Goal: Transaction & Acquisition: Purchase product/service

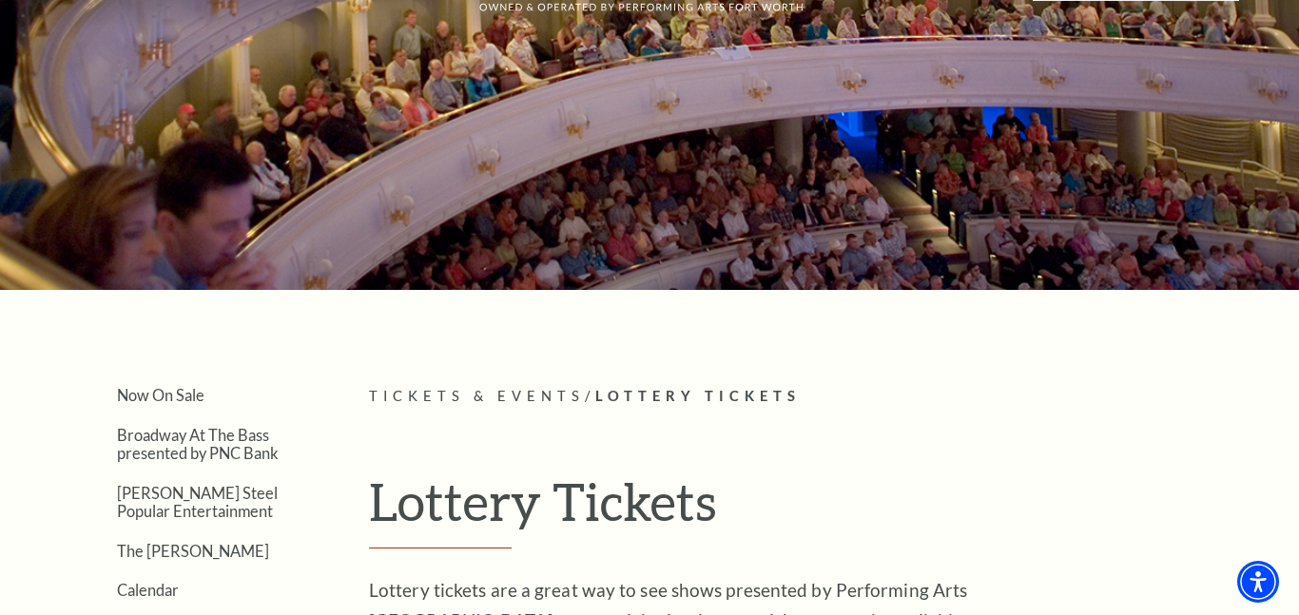
scroll to position [57, 0]
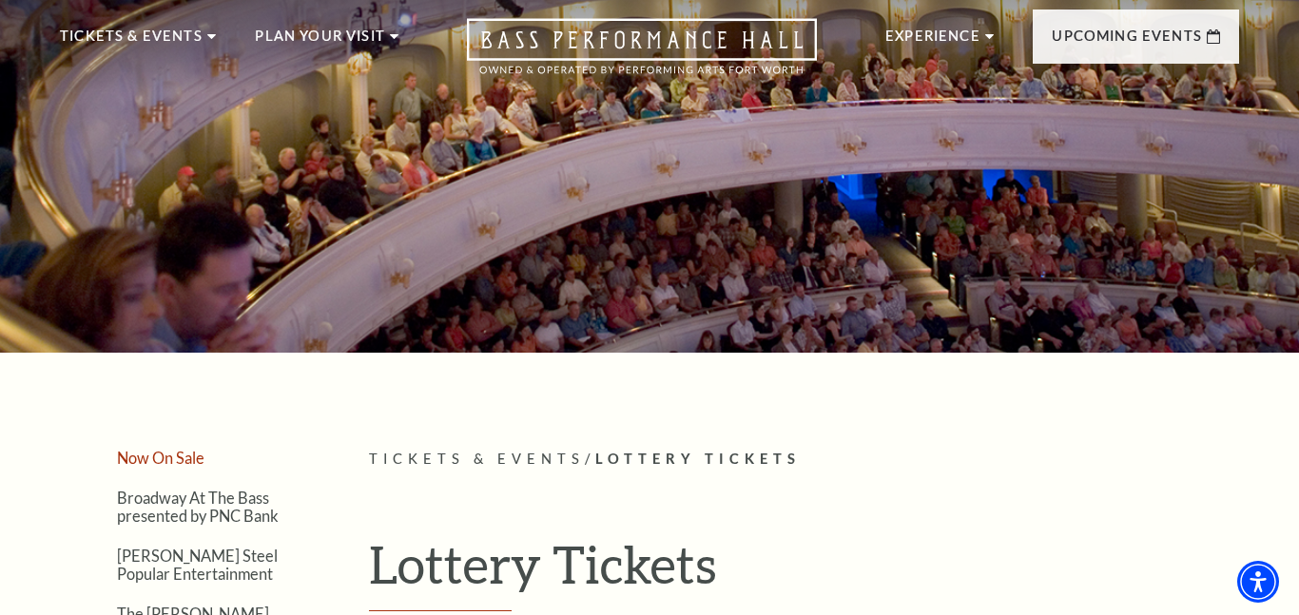
click at [184, 449] on link "Now On Sale" at bounding box center [160, 458] width 87 height 18
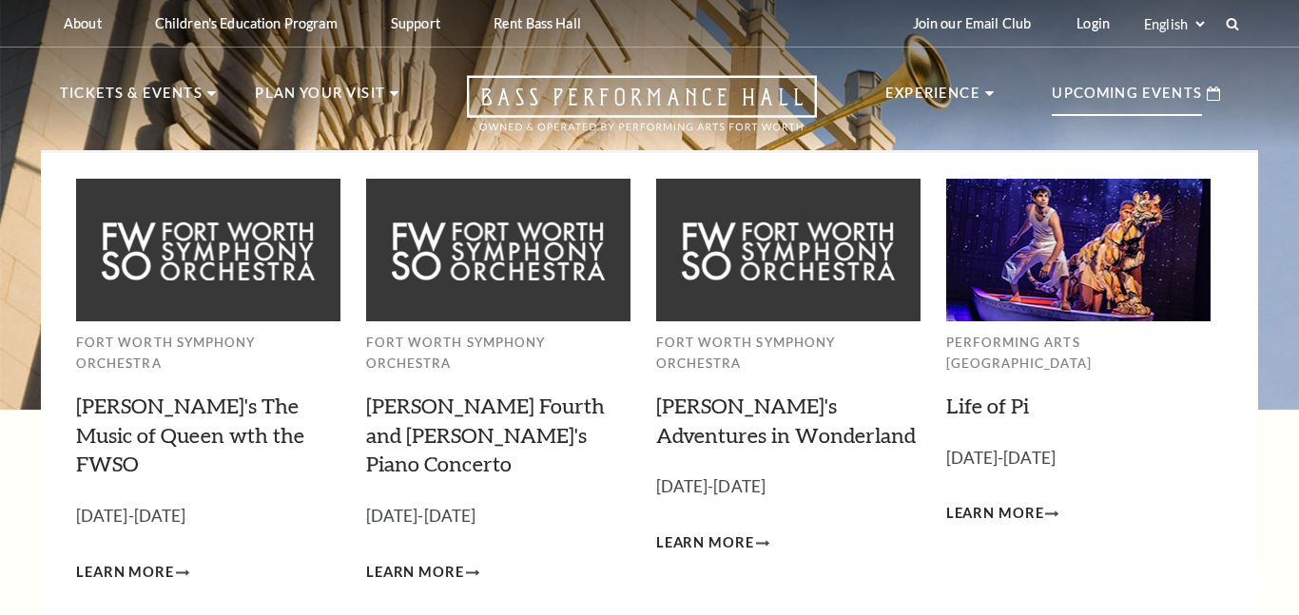
click at [1076, 98] on p "Upcoming Events" at bounding box center [1127, 99] width 150 height 34
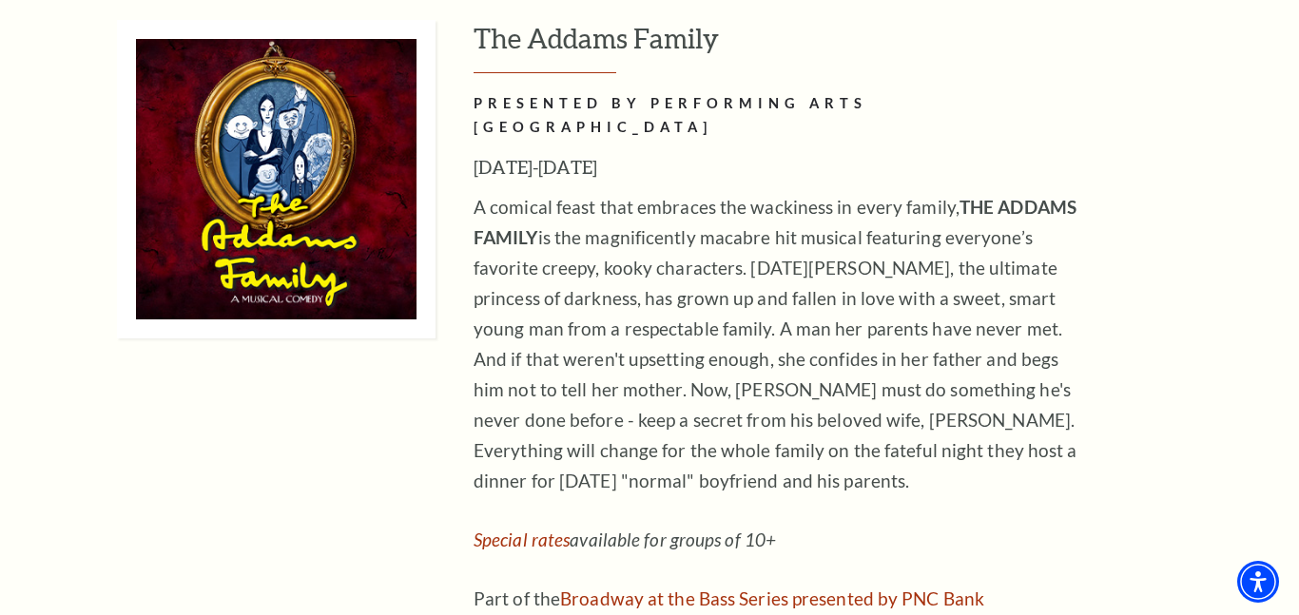
scroll to position [4348, 0]
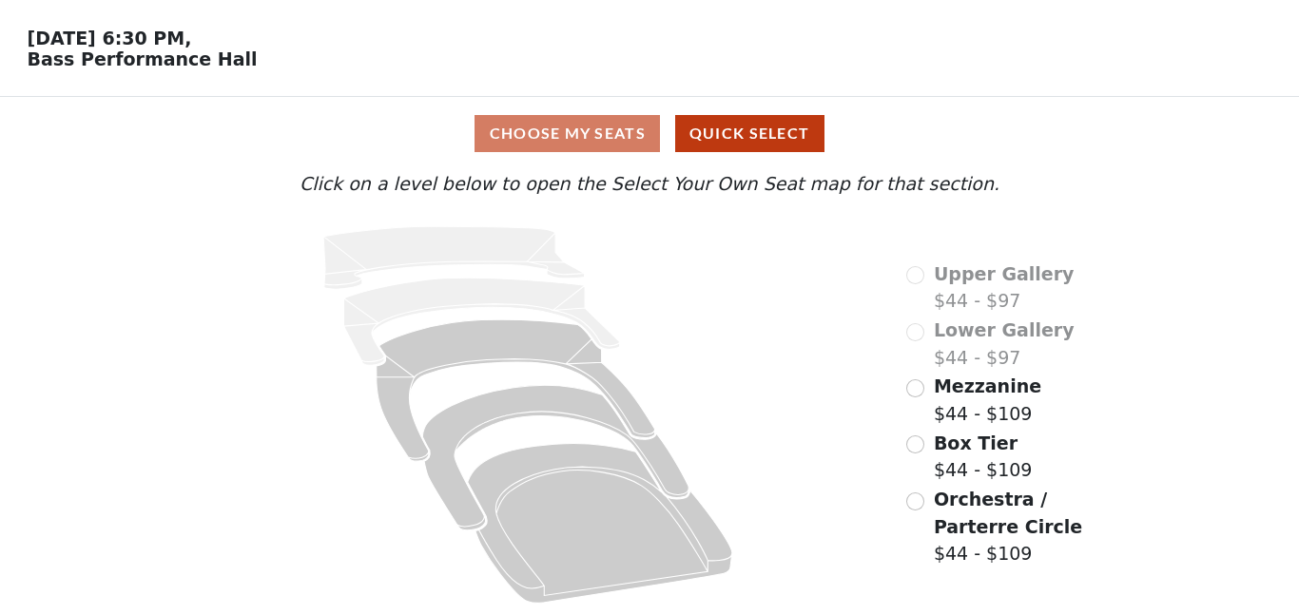
scroll to position [63, 0]
click at [914, 447] on input "Box Tier$44 - $109\a" at bounding box center [915, 445] width 18 height 18
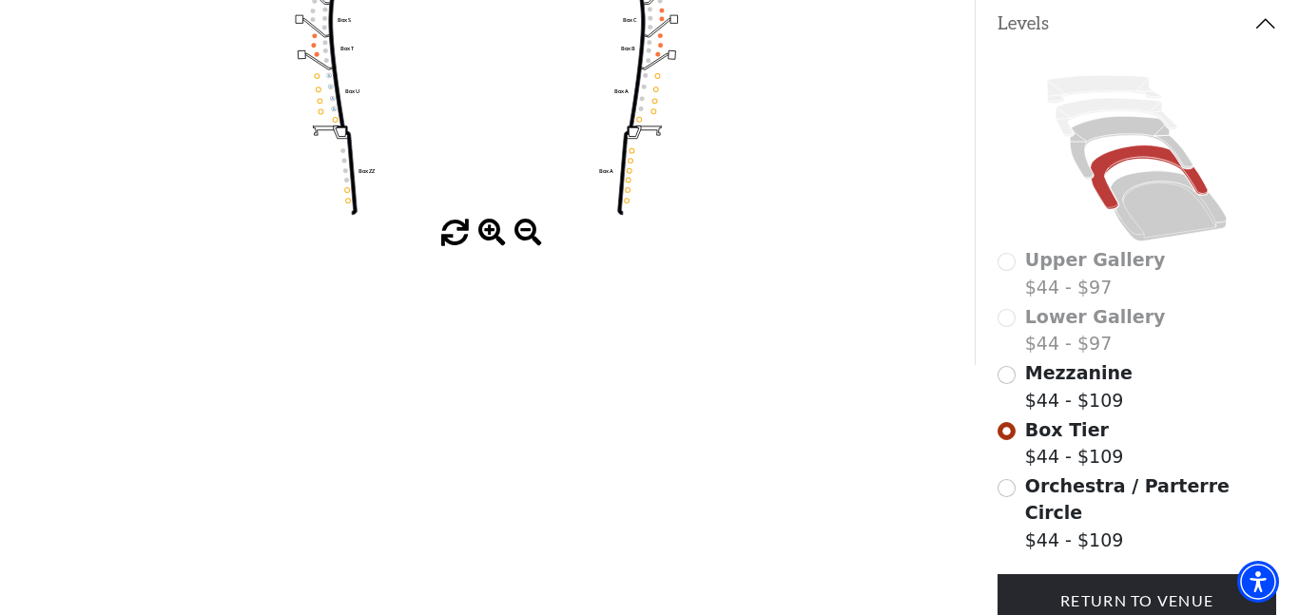
scroll to position [412, 0]
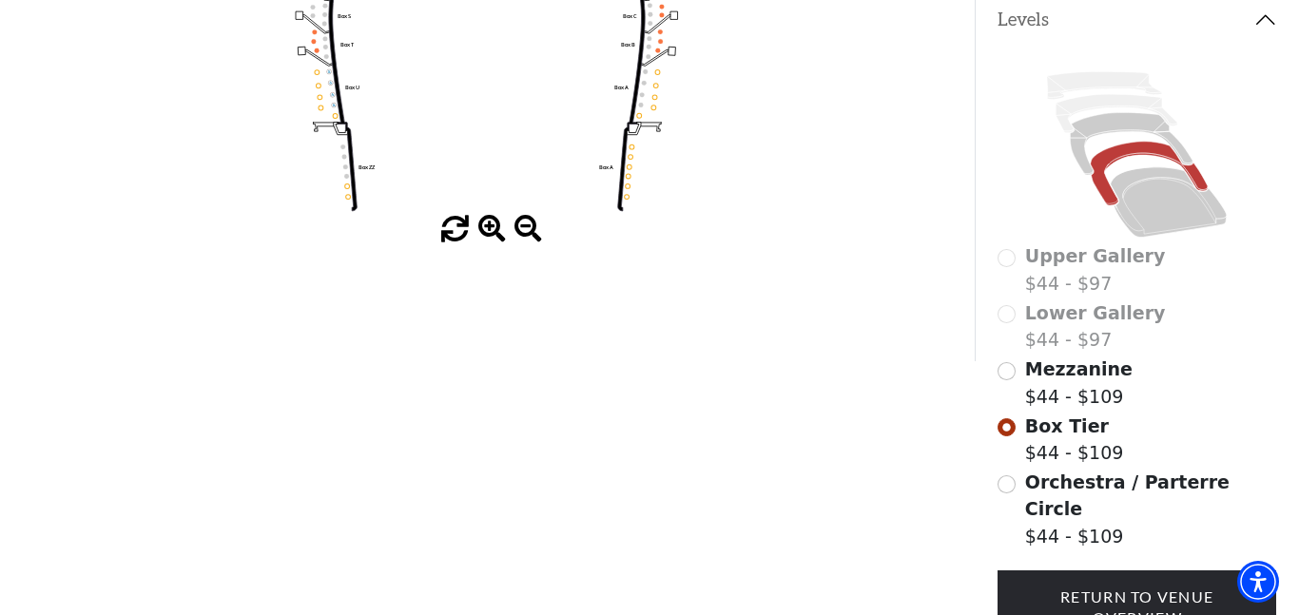
click at [1017, 485] on div "Orchestra / Parterre Circle $44 - $109" at bounding box center [1137, 510] width 279 height 82
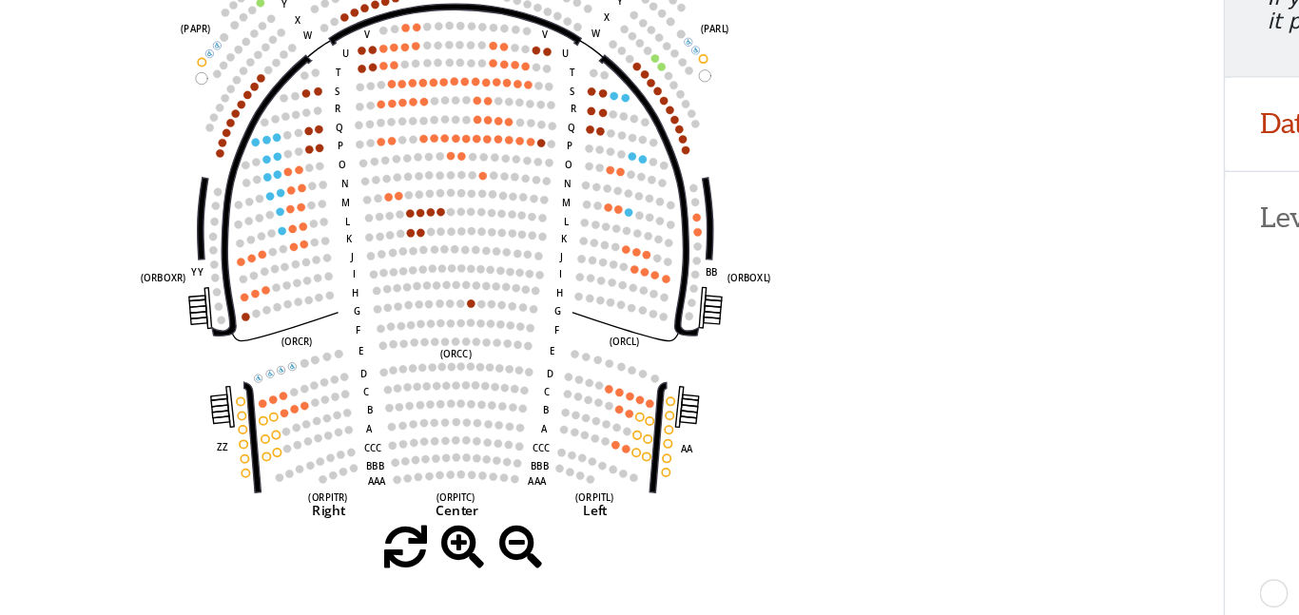
scroll to position [88, 0]
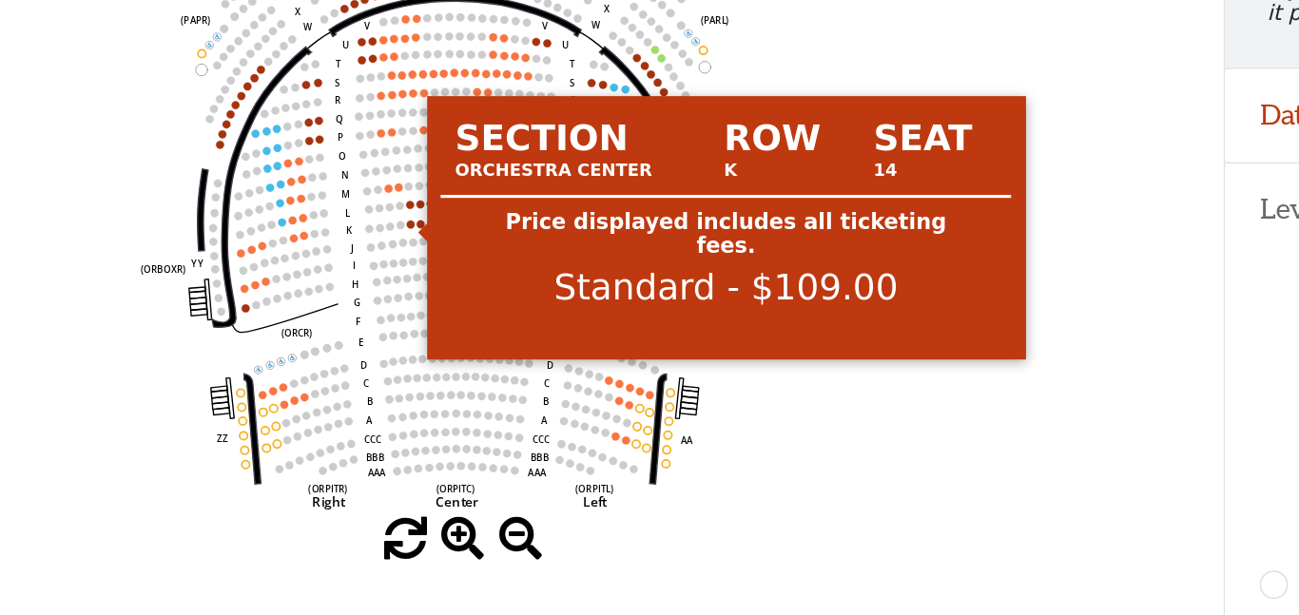
click at [458, 355] on circle at bounding box center [458, 352] width 5 height 5
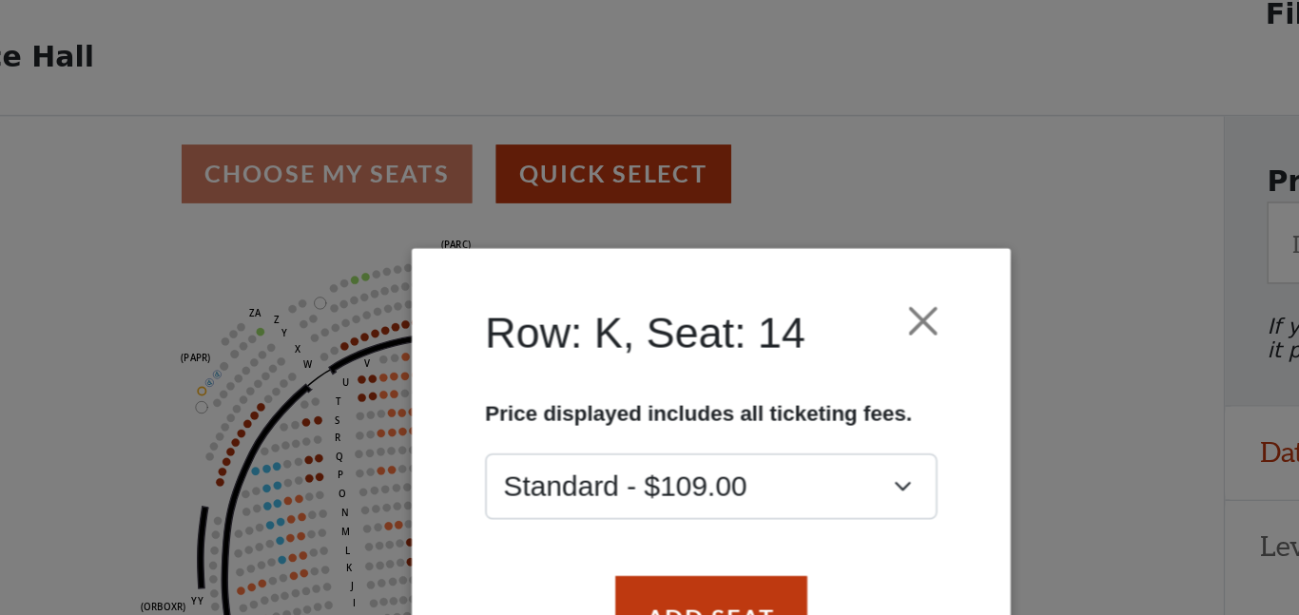
scroll to position [77, 0]
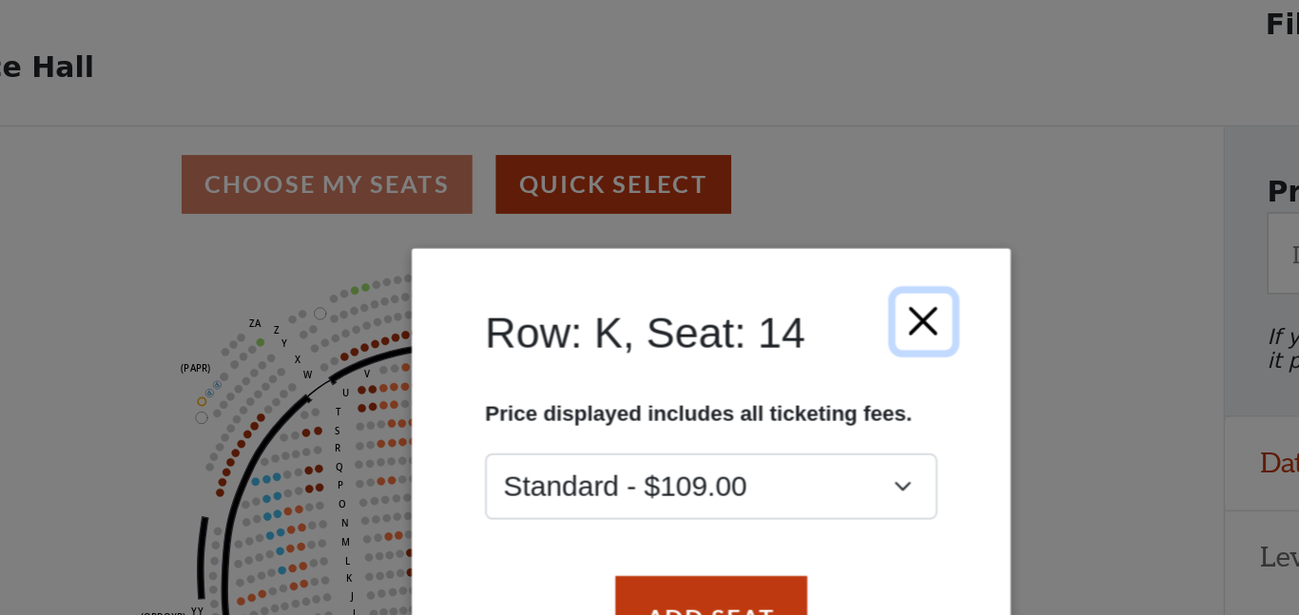
click at [784, 201] on button "Close" at bounding box center [785, 204] width 36 height 36
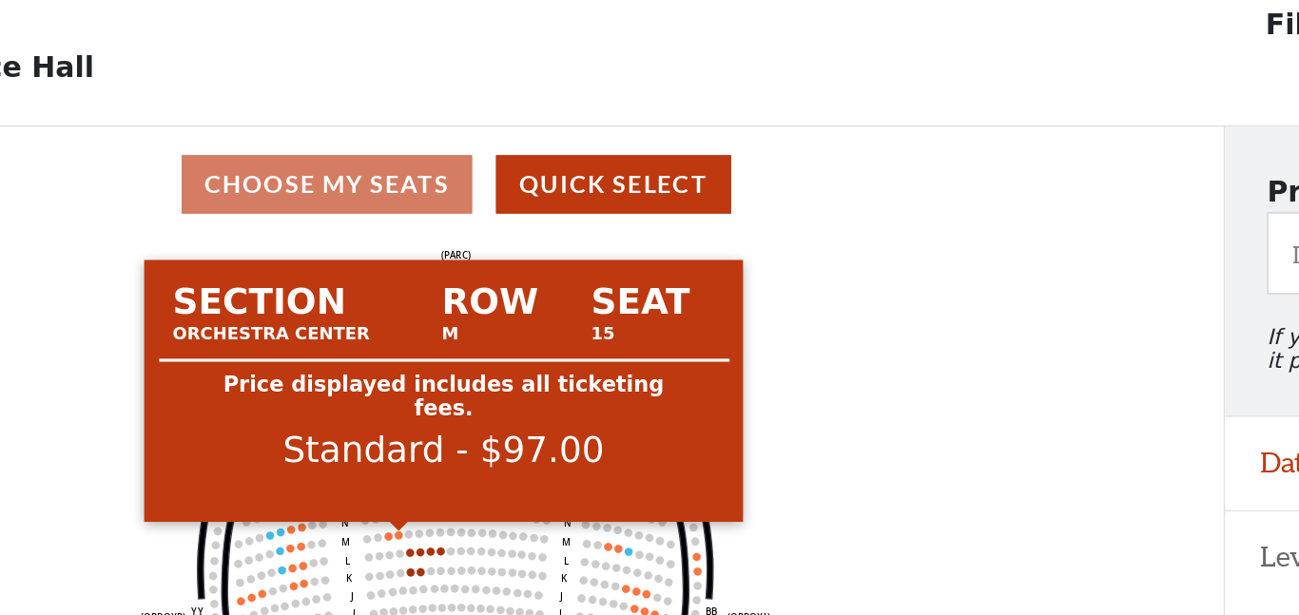
click at [451, 340] on circle at bounding box center [451, 340] width 5 height 5
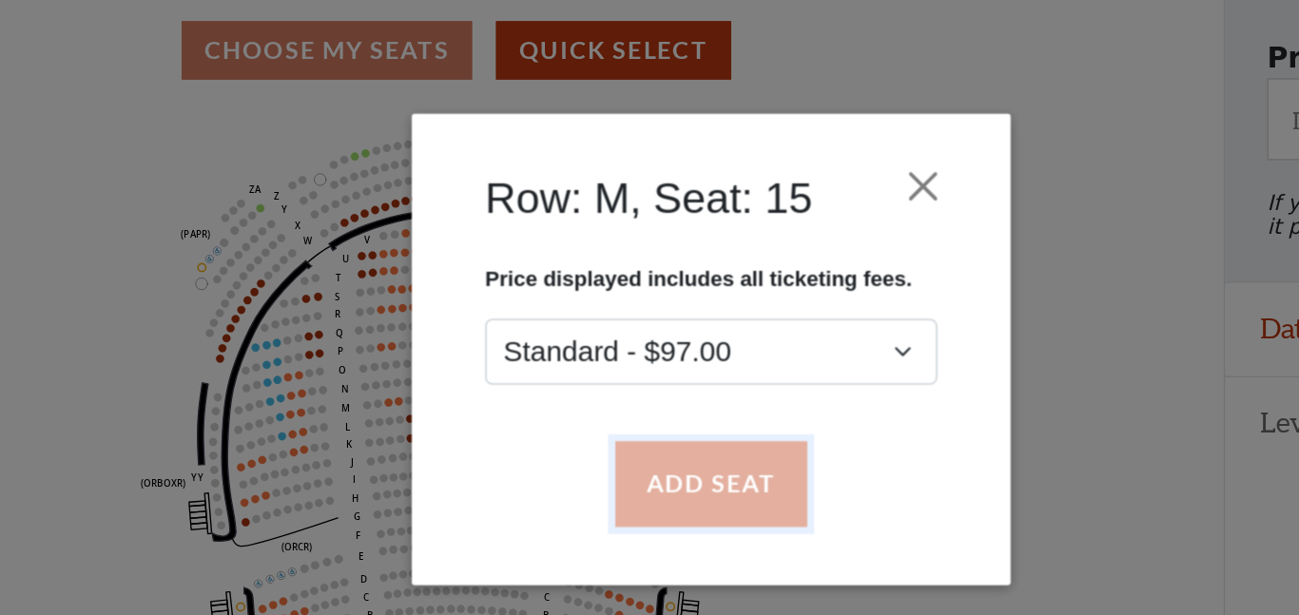
click at [675, 406] on button "Add Seat" at bounding box center [650, 393] width 122 height 53
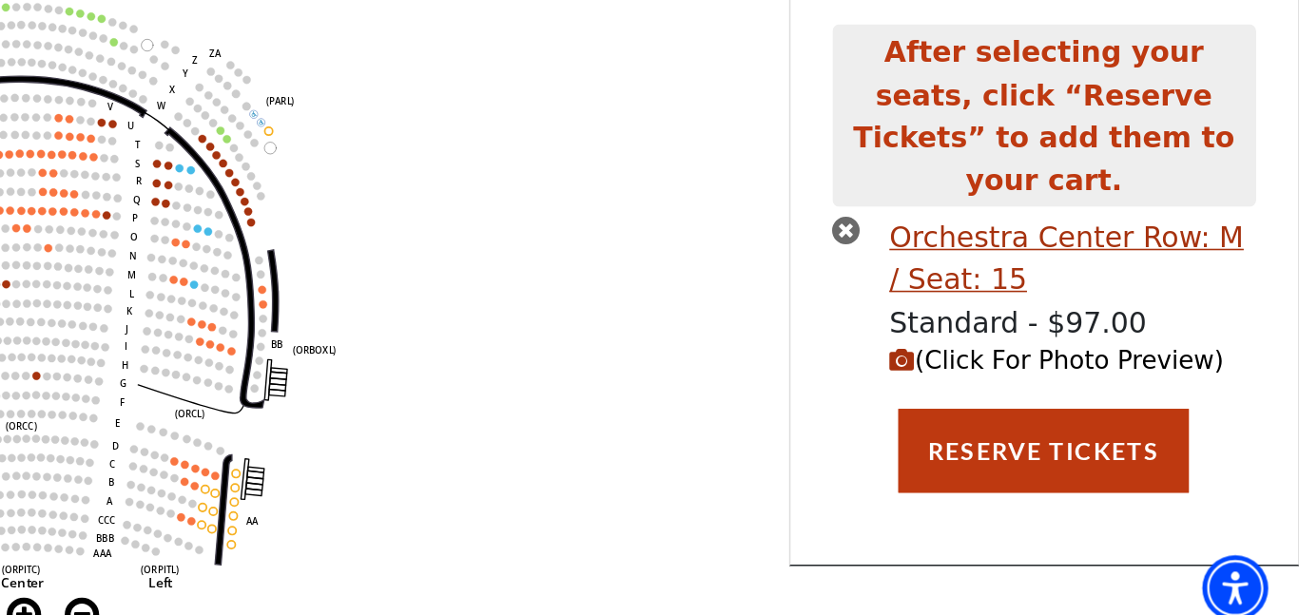
scroll to position [41, 0]
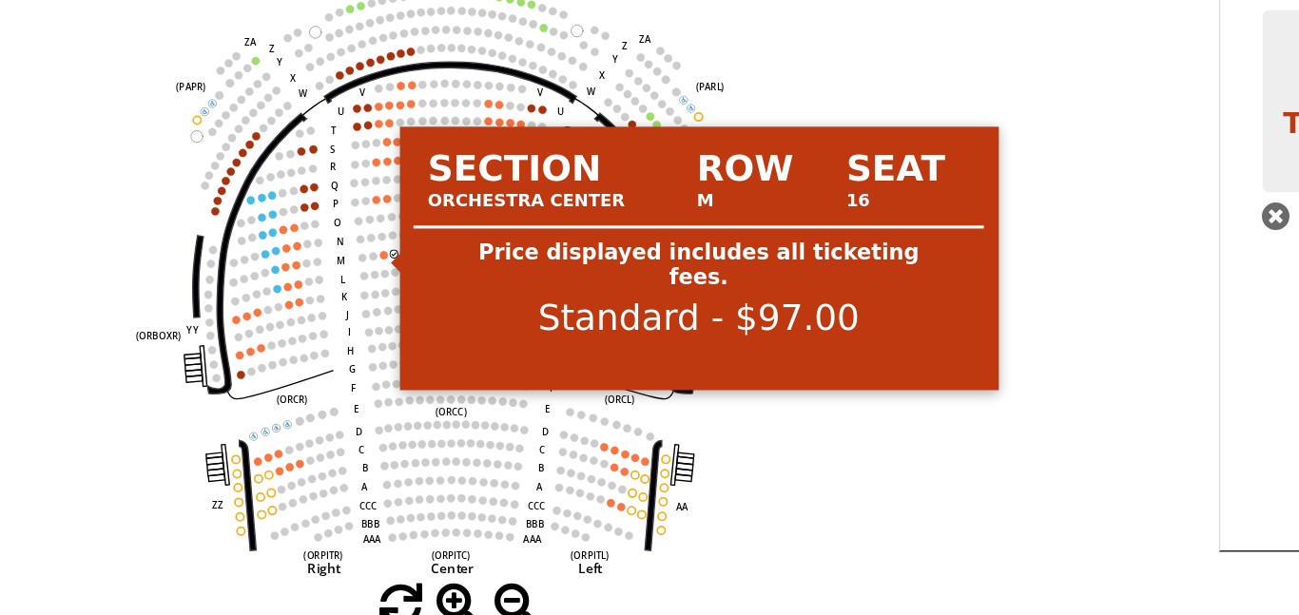
click at [443, 379] on circle at bounding box center [444, 379] width 5 height 5
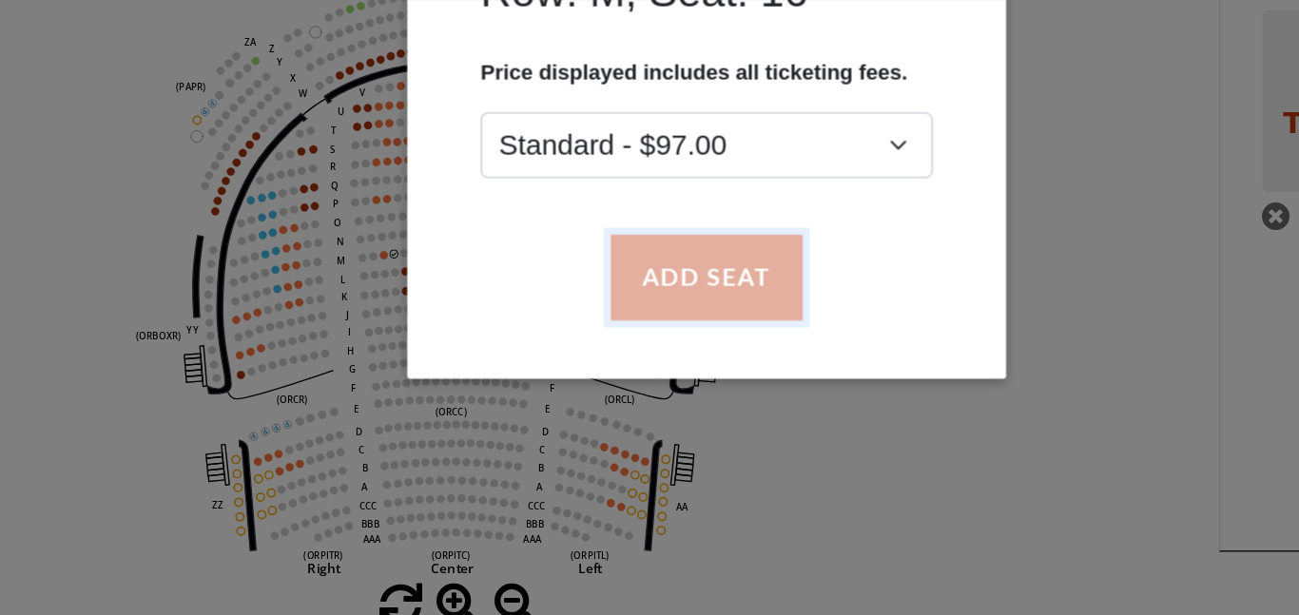
click at [658, 402] on button "Add Seat" at bounding box center [650, 393] width 122 height 53
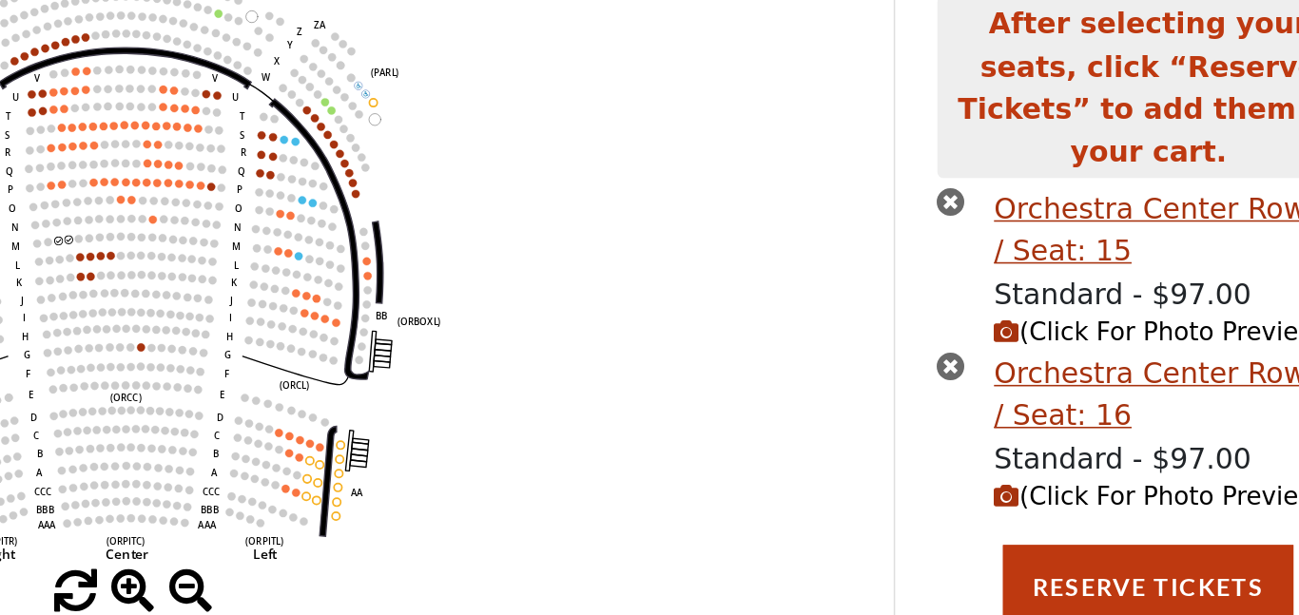
scroll to position [42, 0]
click at [1049, 426] on icon "(Click For Photo Preview)" at bounding box center [1047, 434] width 16 height 16
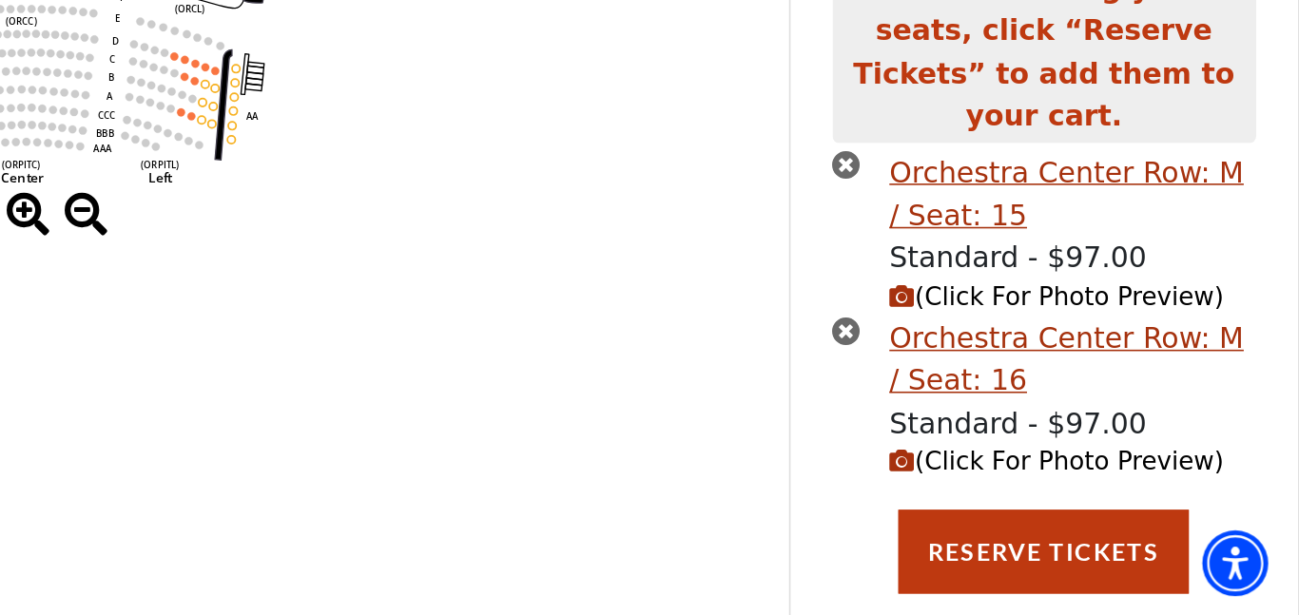
scroll to position [287, 0]
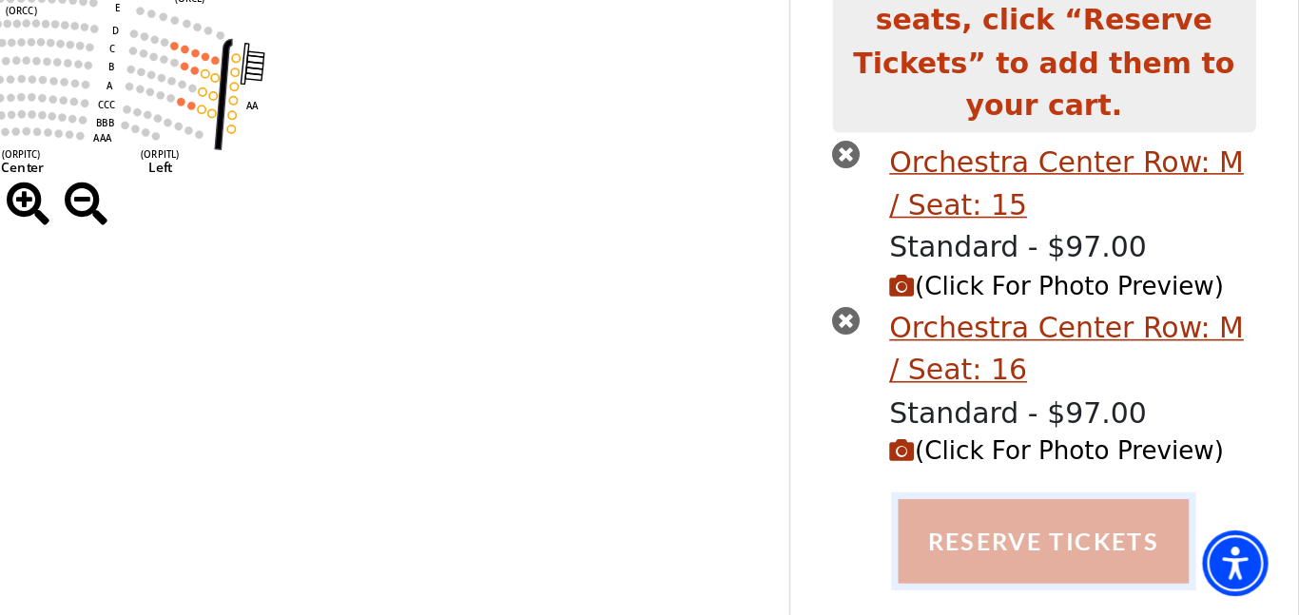
click at [1176, 545] on button "Reserve Tickets" at bounding box center [1136, 567] width 184 height 53
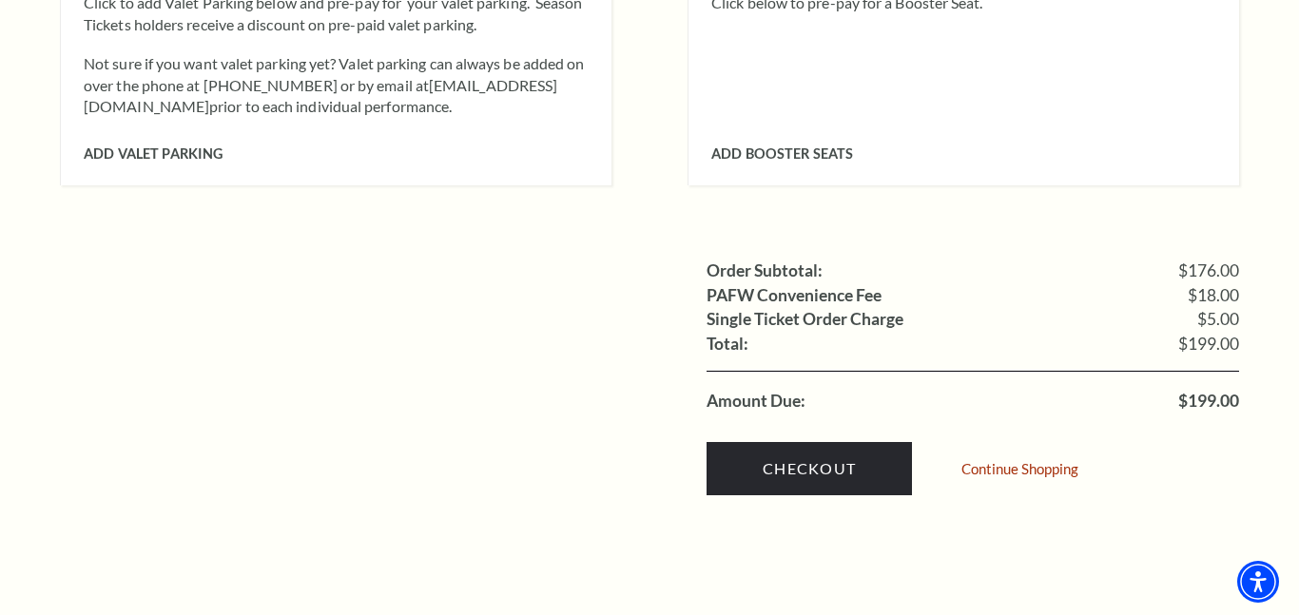
scroll to position [1753, 0]
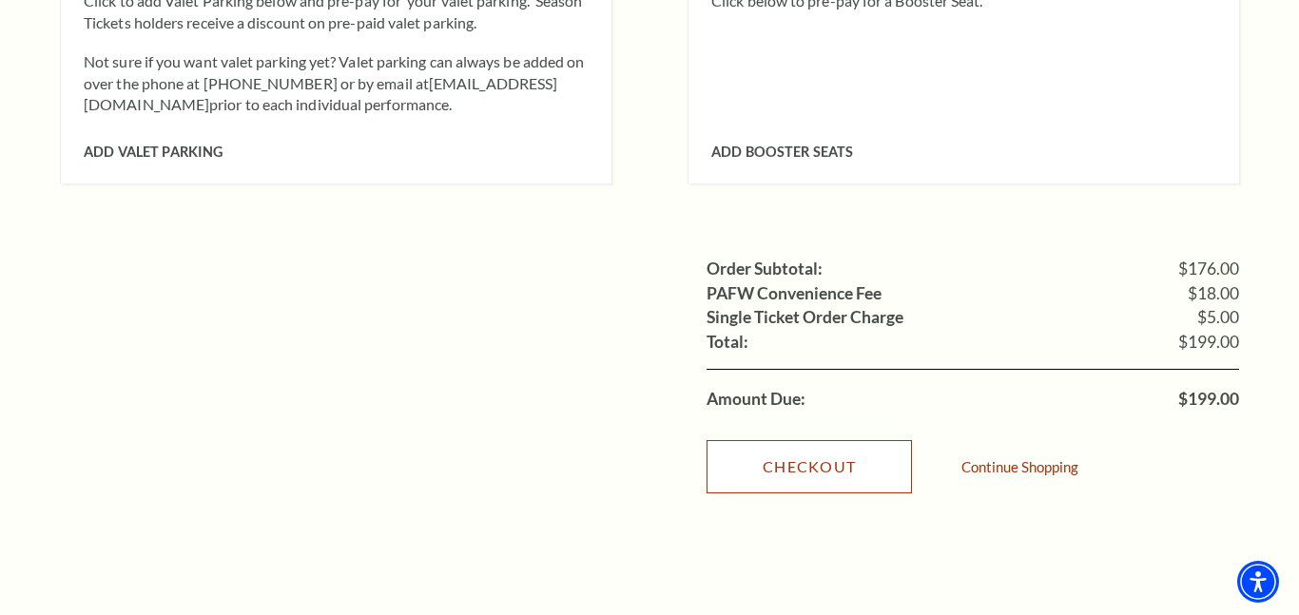
click at [873, 440] on link "Checkout" at bounding box center [809, 466] width 205 height 53
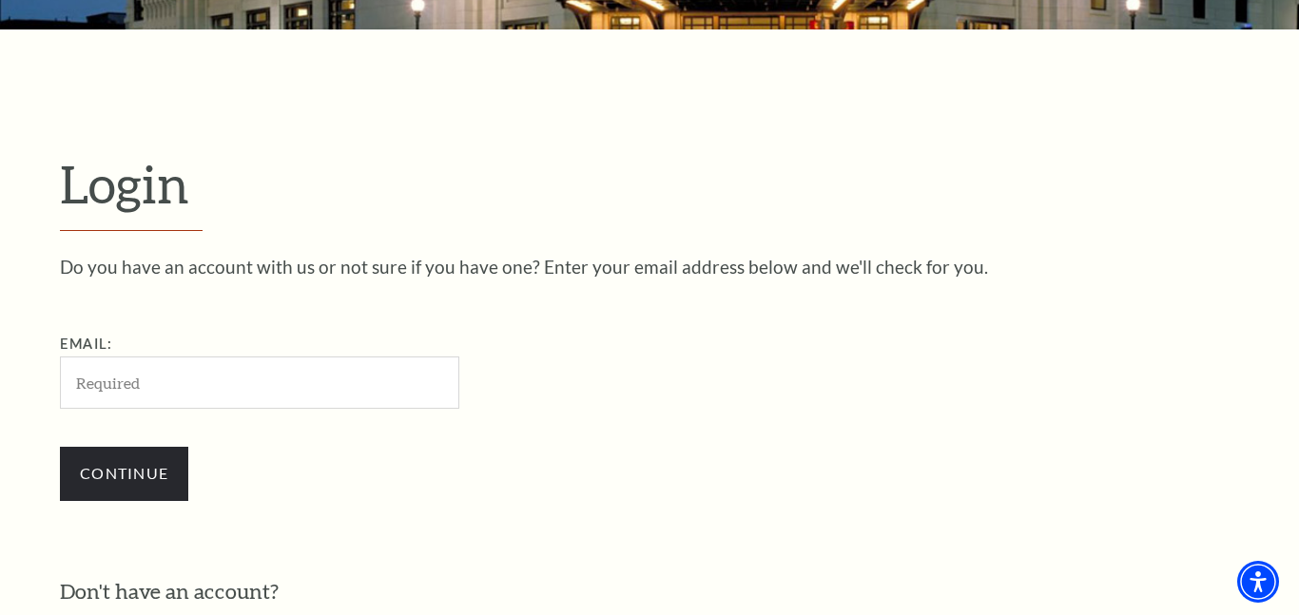
scroll to position [365, 0]
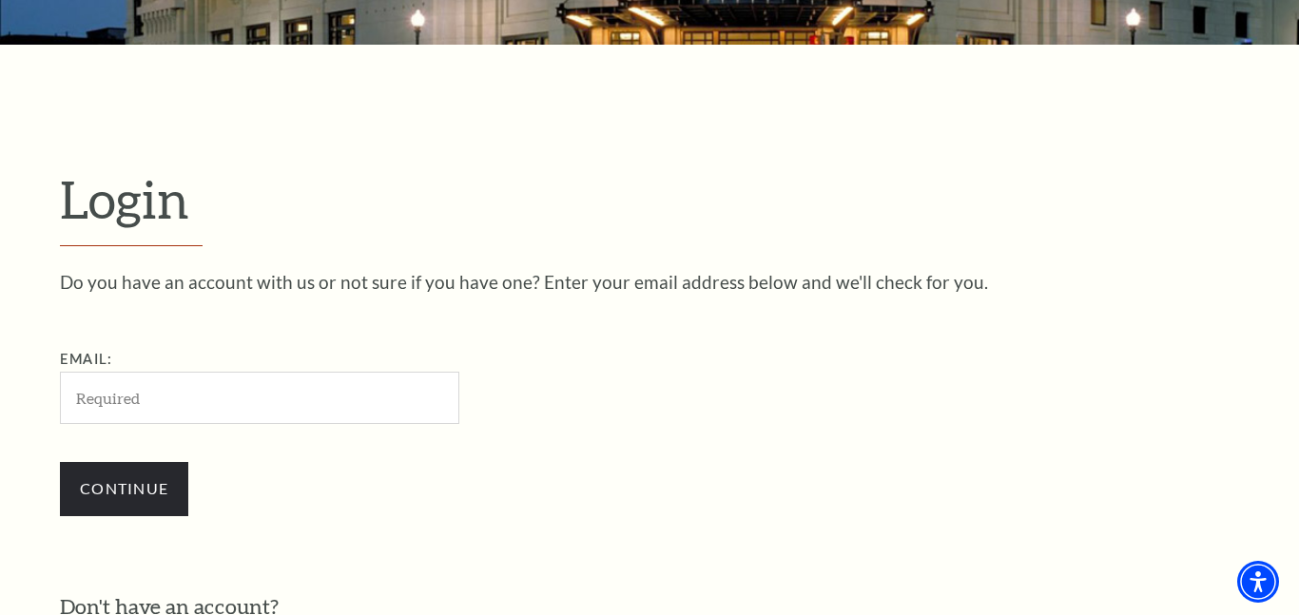
click at [264, 412] on input "Email:" at bounding box center [259, 398] width 399 height 52
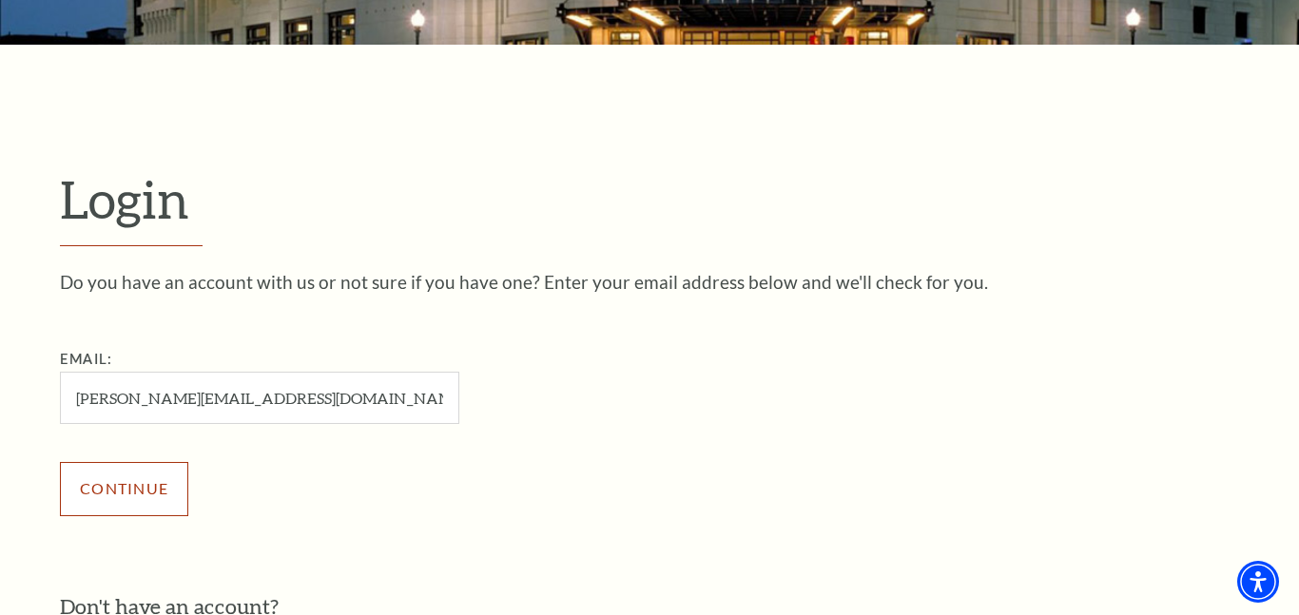
drag, startPoint x: 122, startPoint y: 497, endPoint x: 211, endPoint y: 399, distance: 132.6
click at [211, 399] on div "Email: jessicahardin@treetops.org Continue" at bounding box center [369, 441] width 618 height 186
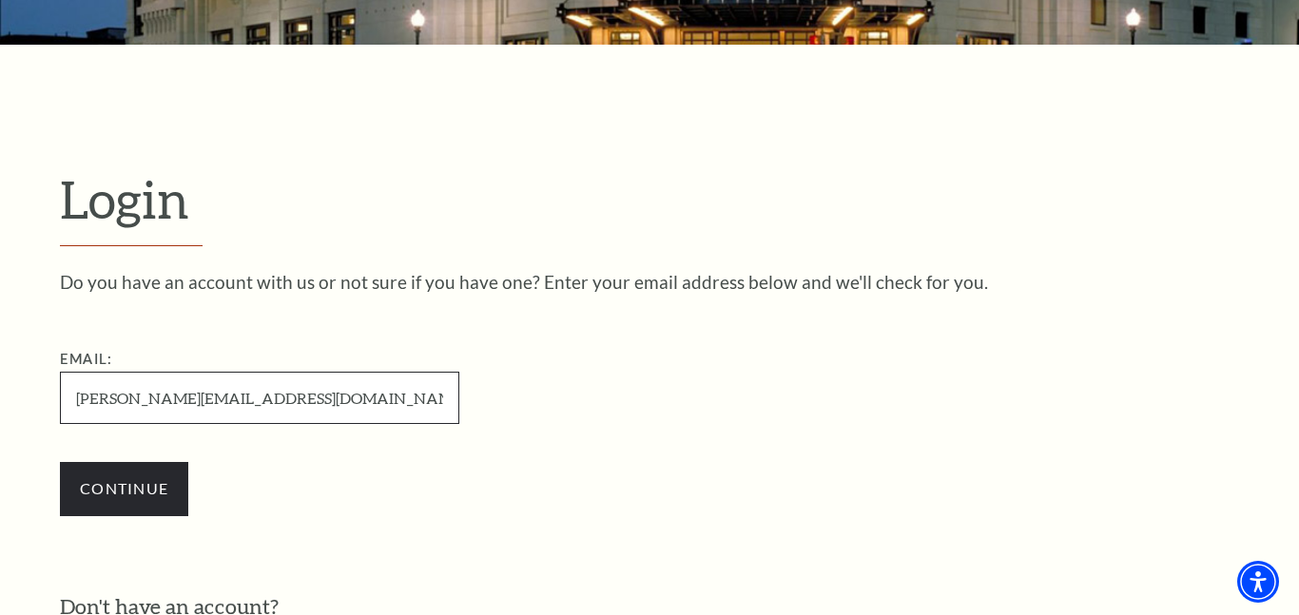
click at [211, 399] on input "jessicahardin@treetops.org" at bounding box center [259, 398] width 399 height 52
type input "[PERSON_NAME][EMAIL_ADDRESS][DOMAIN_NAME]"
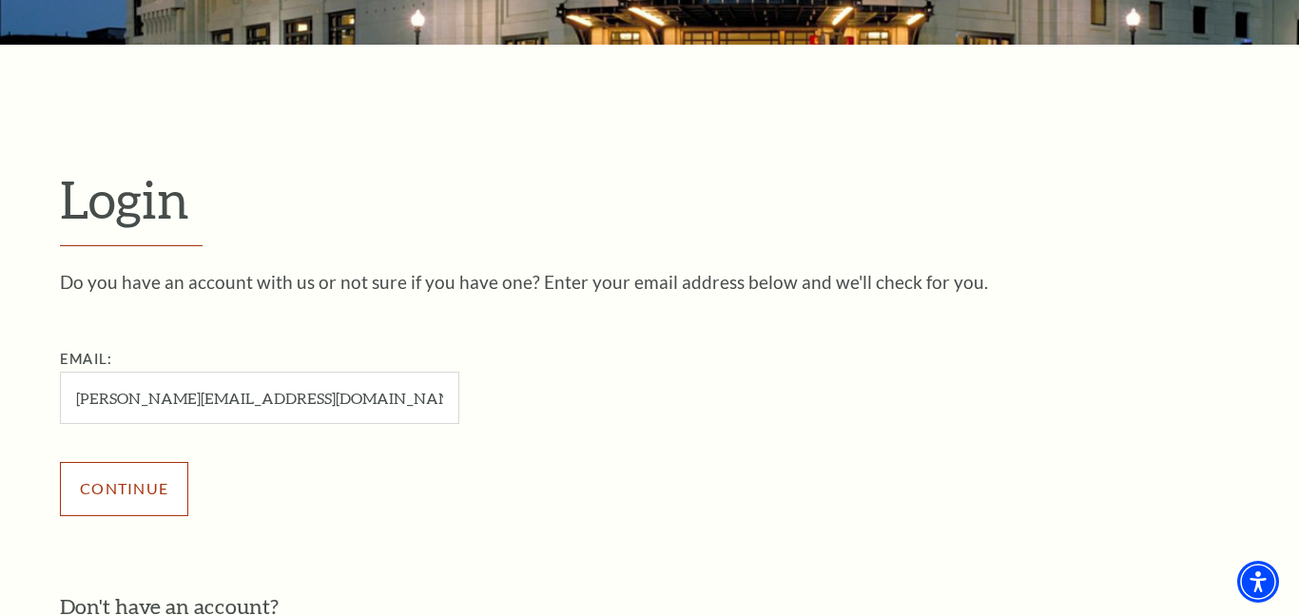
click at [108, 512] on input "Continue" at bounding box center [124, 488] width 128 height 53
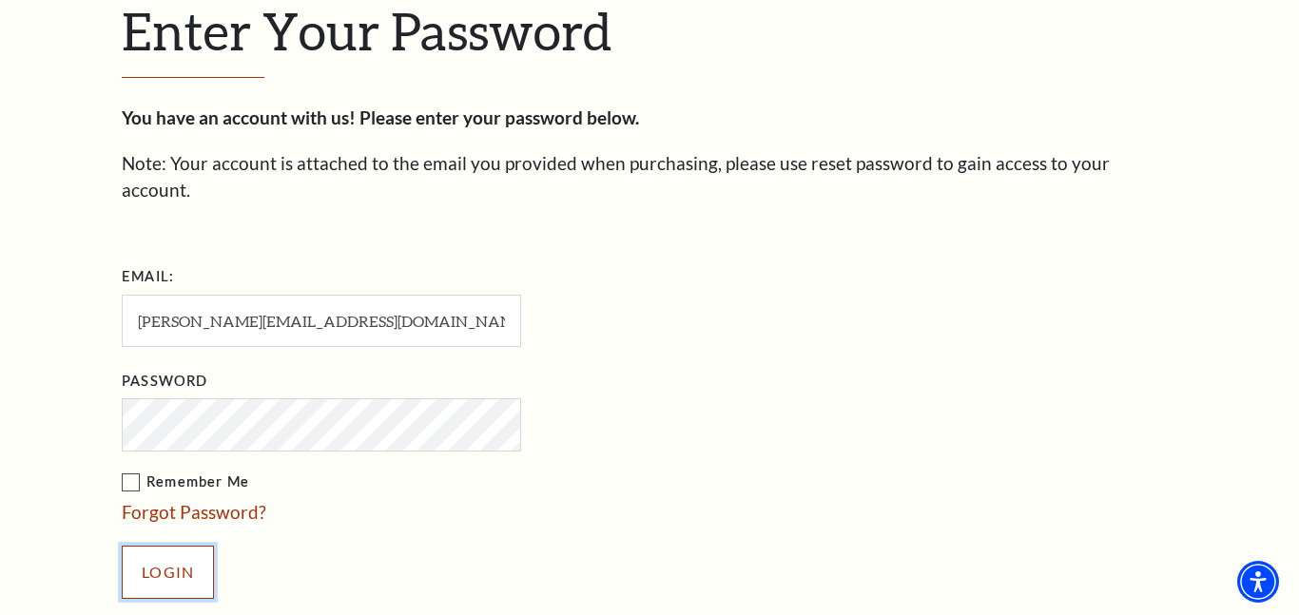
click at [151, 546] on input "Login" at bounding box center [168, 572] width 92 height 53
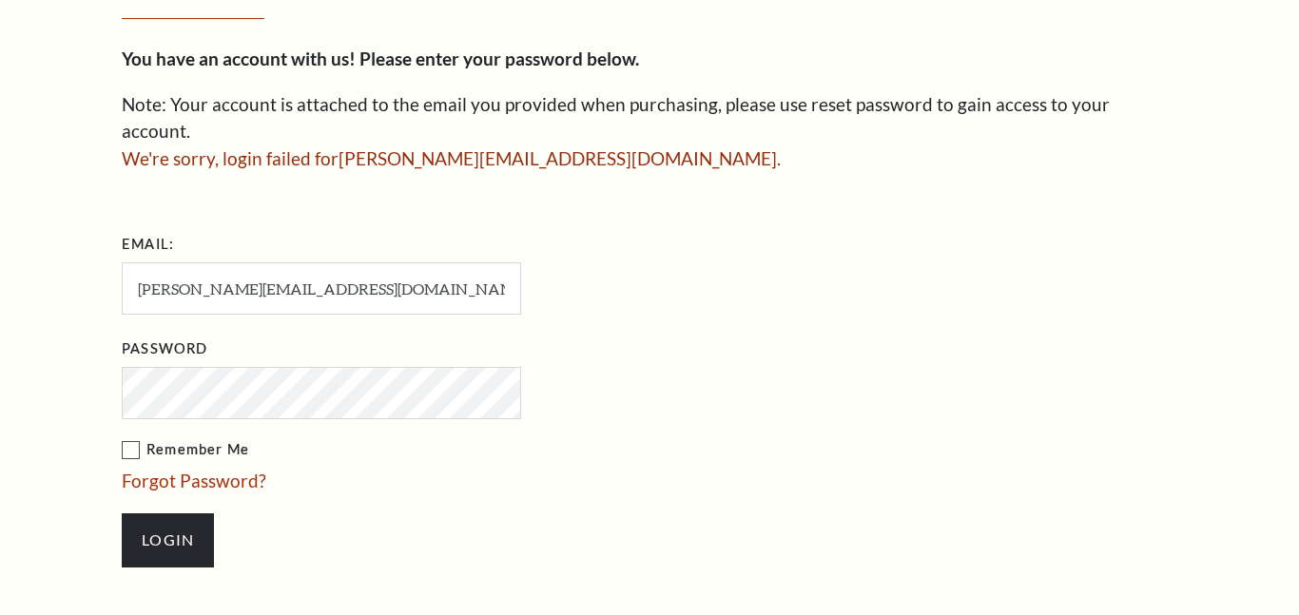
scroll to position [605, 0]
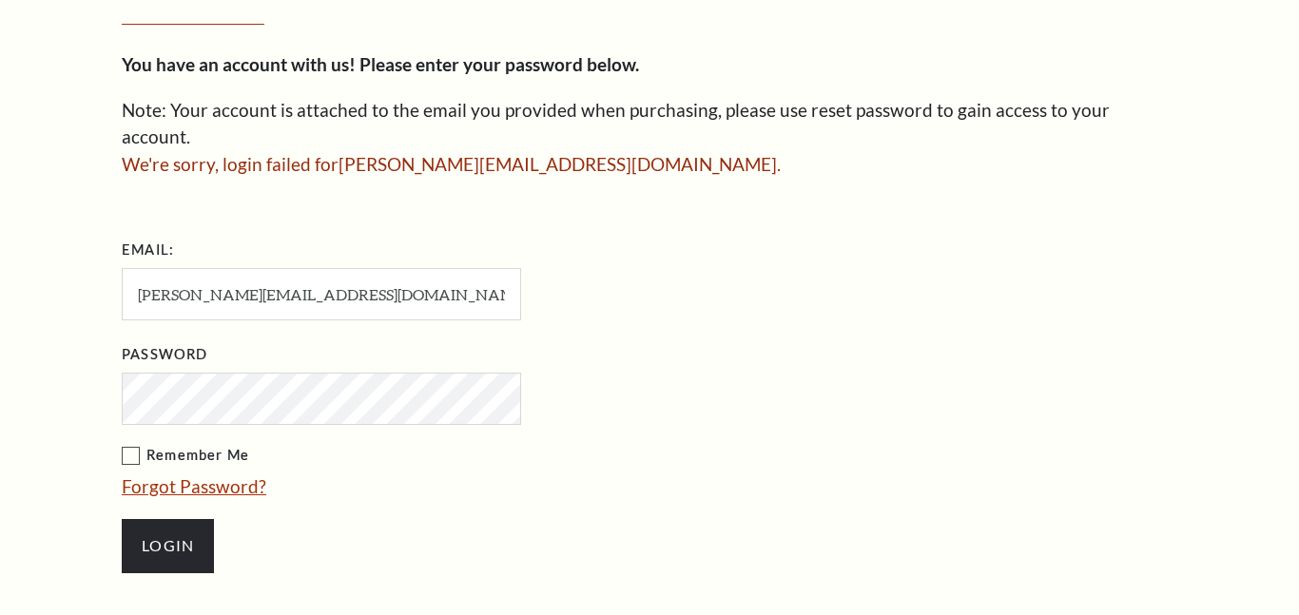
click at [173, 476] on link "Forgot Password?" at bounding box center [194, 487] width 145 height 22
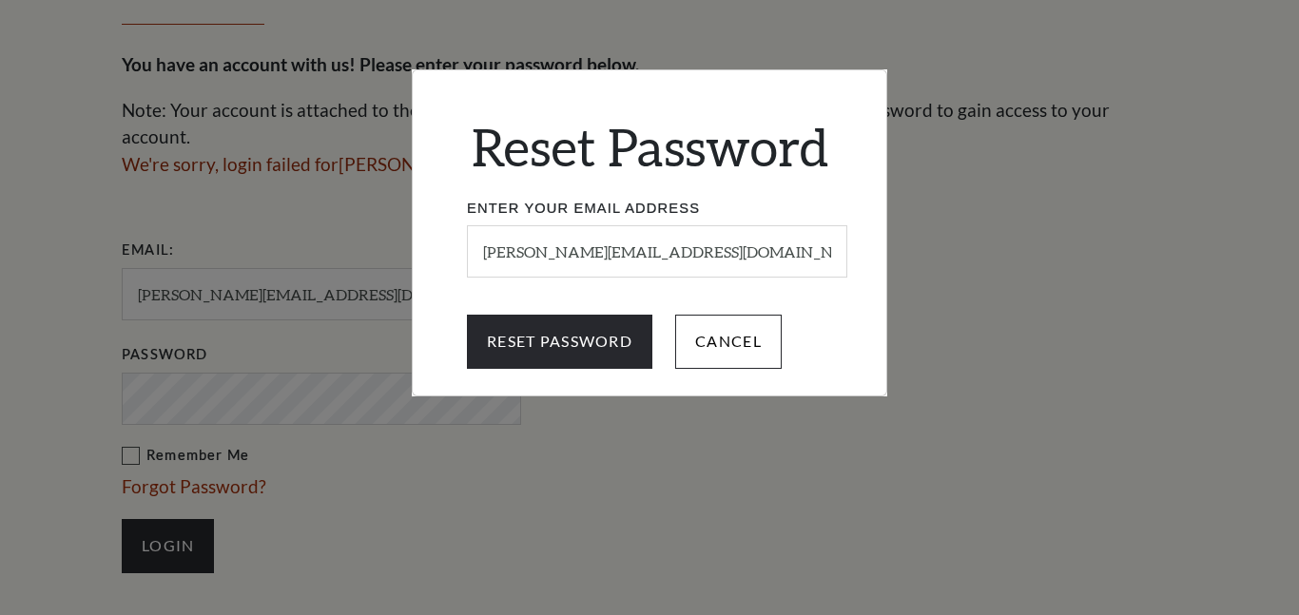
scroll to position [0, 0]
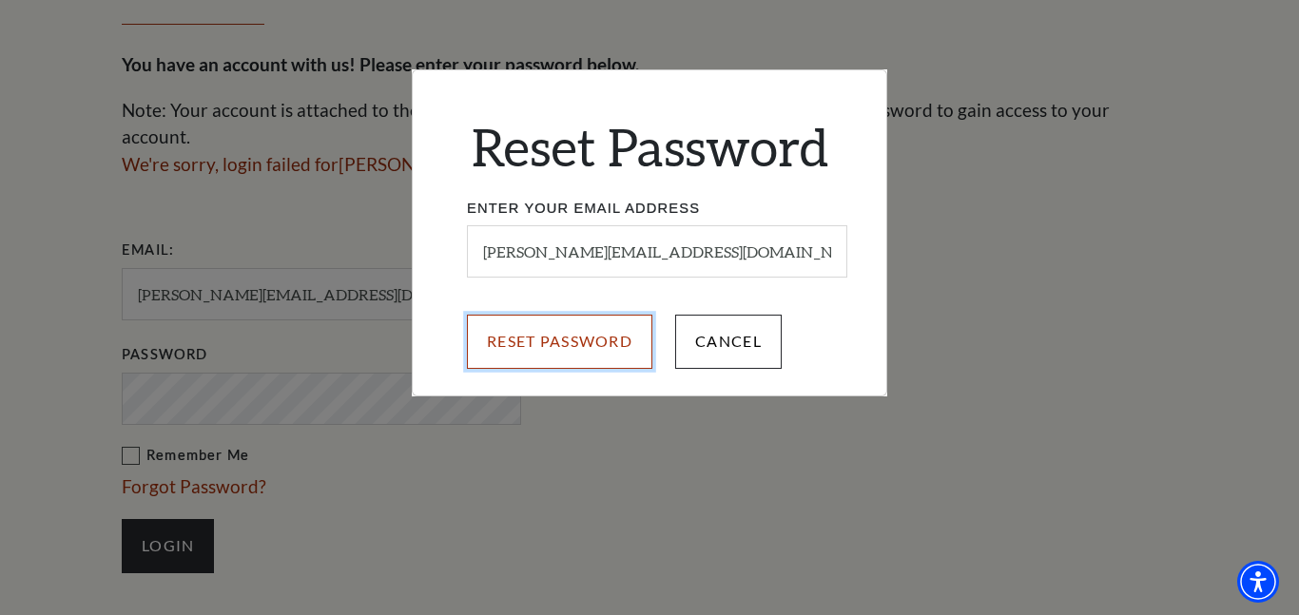
click at [503, 343] on input "Reset Password" at bounding box center [559, 341] width 185 height 53
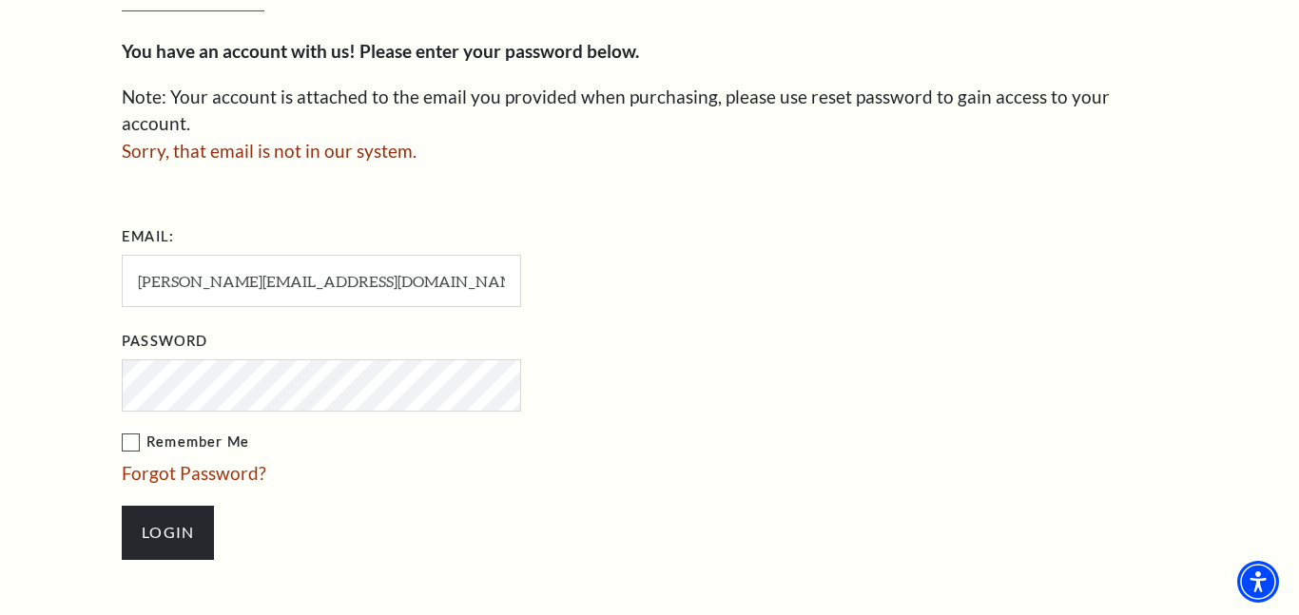
scroll to position [619, 0]
